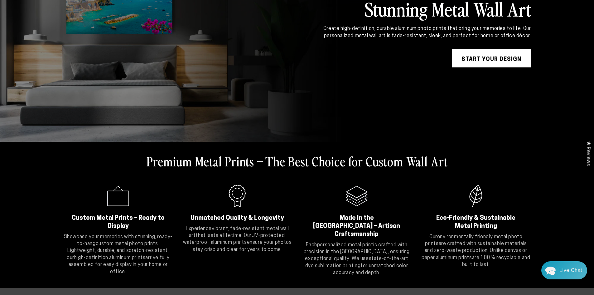
scroll to position [125, 0]
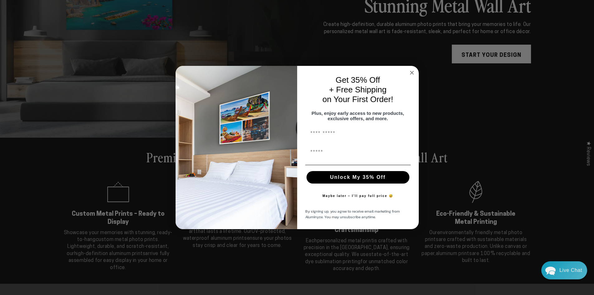
click at [87, 53] on div "Close dialog Get 35% Off + Free Shipping on Your First Order! Plus, enjoy early…" at bounding box center [297, 147] width 594 height 295
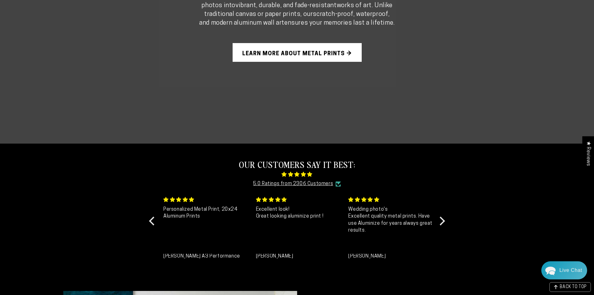
scroll to position [561, 0]
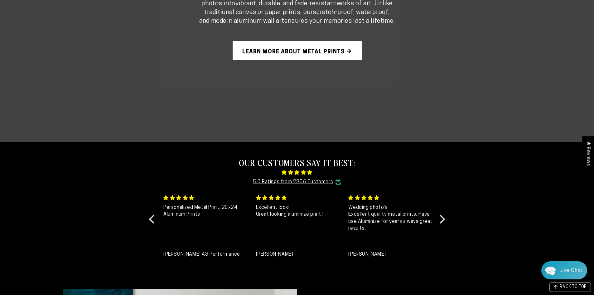
click at [305, 50] on link "Learn More About Metal Prints →" at bounding box center [297, 50] width 129 height 19
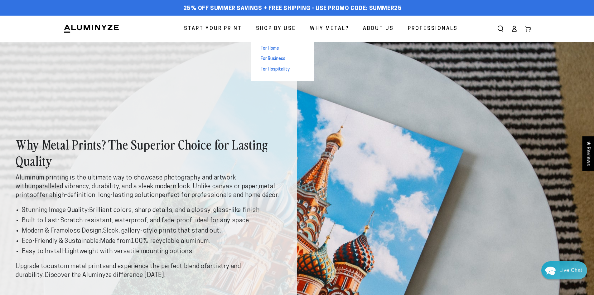
click at [271, 47] on span "For Home" at bounding box center [270, 49] width 18 height 6
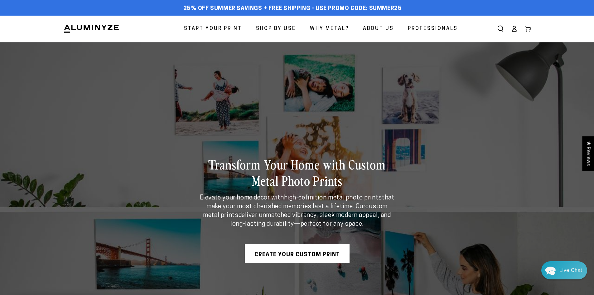
click at [379, 28] on span "About Us" at bounding box center [378, 28] width 31 height 9
